Goal: Task Accomplishment & Management: Use online tool/utility

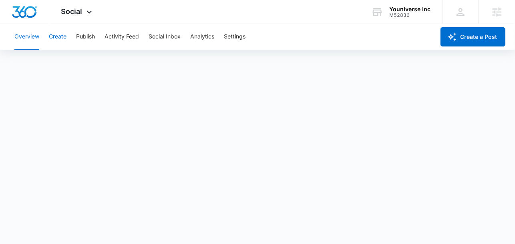
click at [57, 42] on button "Create" at bounding box center [58, 37] width 18 height 26
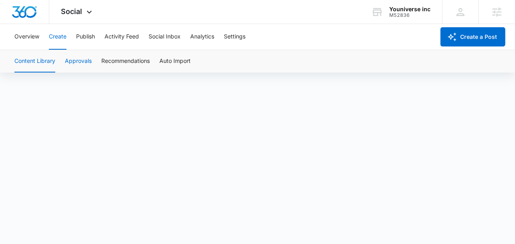
click at [83, 66] on button "Approvals" at bounding box center [78, 61] width 27 height 22
click at [82, 34] on button "Publish" at bounding box center [85, 37] width 19 height 26
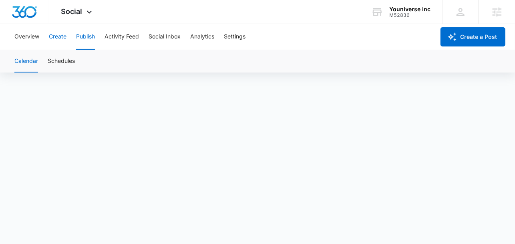
click at [55, 33] on button "Create" at bounding box center [58, 37] width 18 height 26
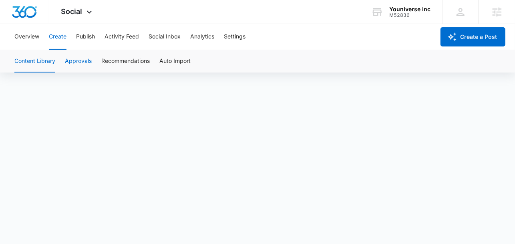
click at [79, 59] on button "Approvals" at bounding box center [78, 61] width 27 height 22
click at [88, 36] on button "Publish" at bounding box center [85, 37] width 19 height 26
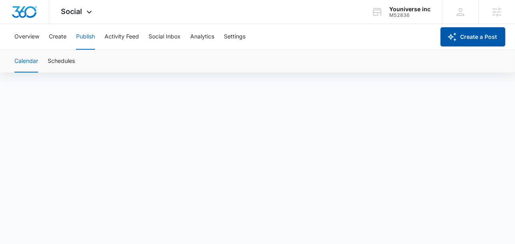
click at [454, 37] on icon "button" at bounding box center [452, 37] width 10 height 10
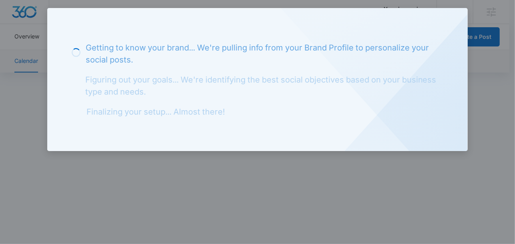
click at [485, 83] on div at bounding box center [257, 122] width 515 height 244
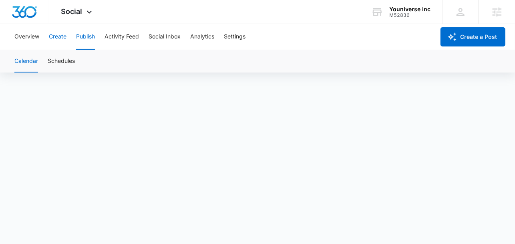
click at [56, 34] on button "Create" at bounding box center [58, 37] width 18 height 26
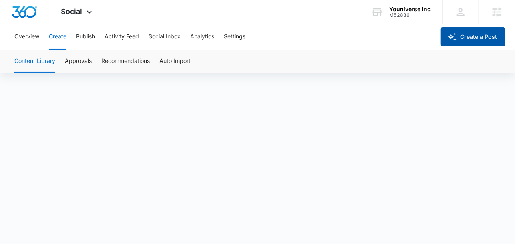
click at [469, 35] on button "Create a Post" at bounding box center [472, 36] width 65 height 19
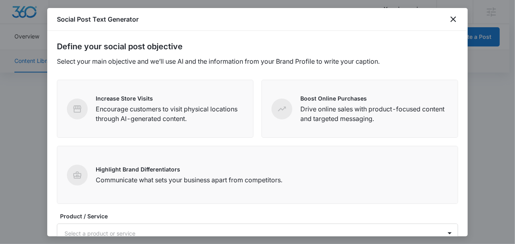
click at [23, 132] on div at bounding box center [257, 122] width 515 height 244
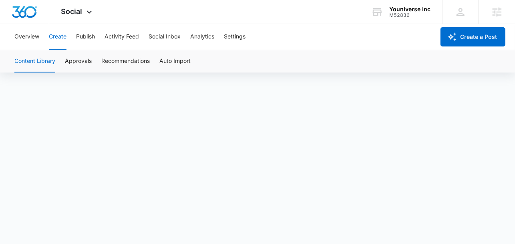
scroll to position [6, 0]
click at [78, 58] on button "Approvals" at bounding box center [78, 61] width 27 height 22
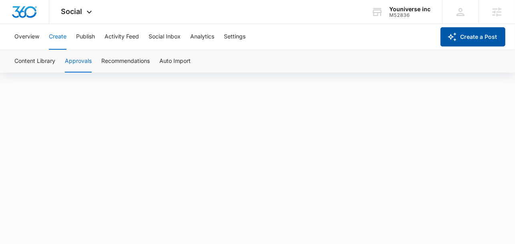
click at [490, 39] on button "Create a Post" at bounding box center [472, 36] width 65 height 19
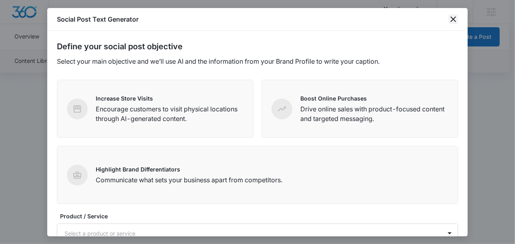
click at [450, 24] on icon "close" at bounding box center [453, 19] width 10 height 10
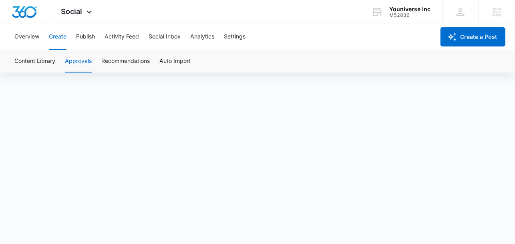
scroll to position [6, 0]
click at [41, 61] on button "Content Library" at bounding box center [34, 61] width 41 height 22
click at [80, 40] on button "Publish" at bounding box center [85, 37] width 19 height 26
